Goal: Download file/media

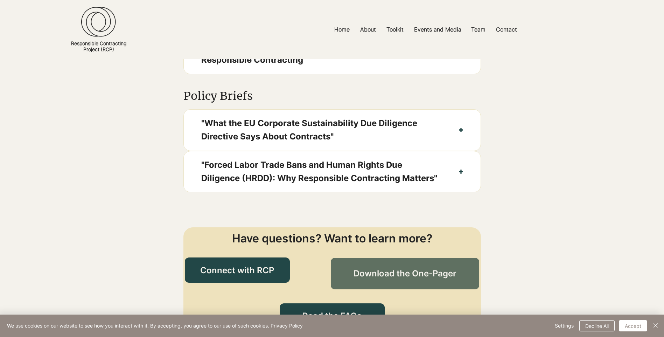
scroll to position [630, 0]
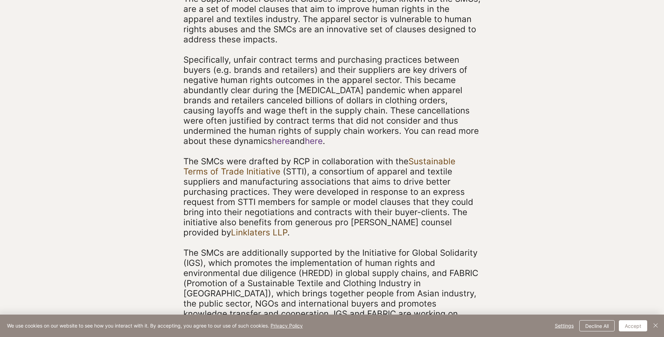
scroll to position [219, 0]
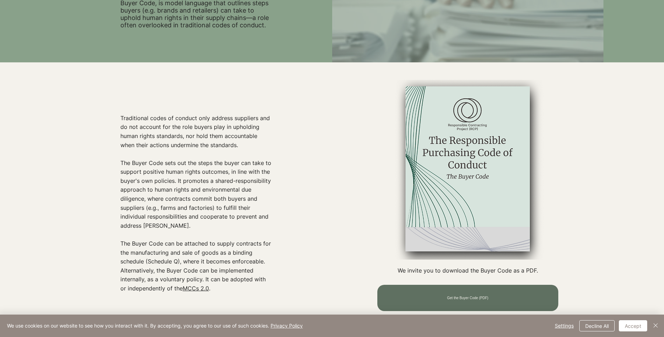
scroll to position [210, 0]
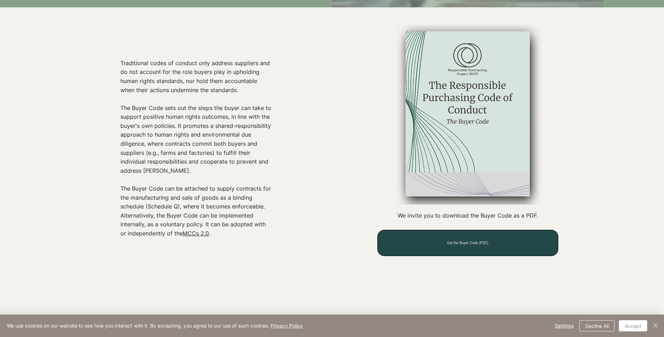
click at [487, 244] on span "Get the Buyer Code (PDF)" at bounding box center [467, 243] width 41 height 4
